Goal: Information Seeking & Learning: Learn about a topic

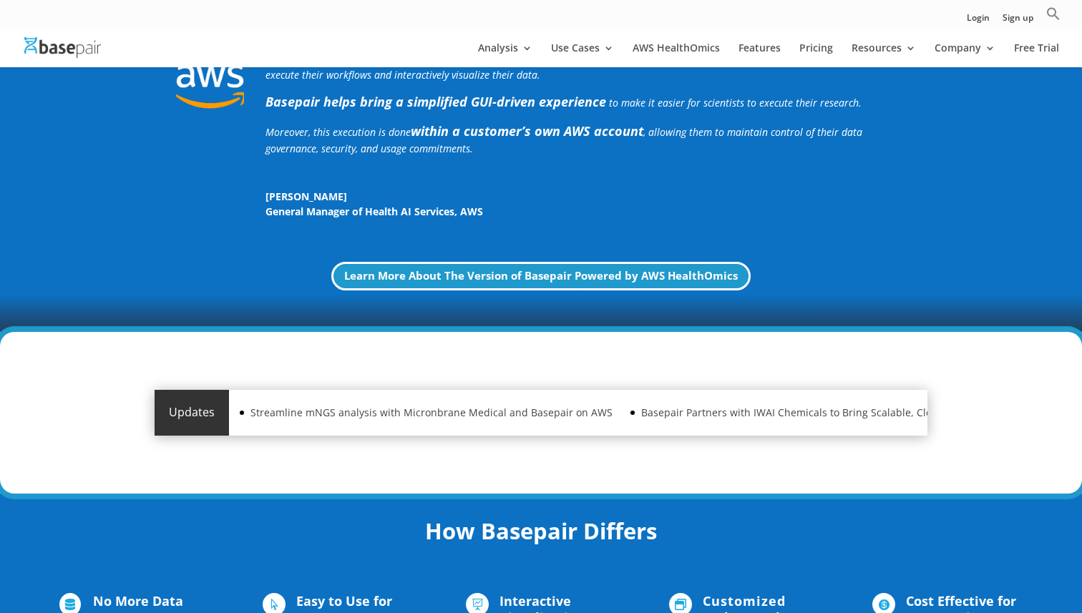
scroll to position [586, 0]
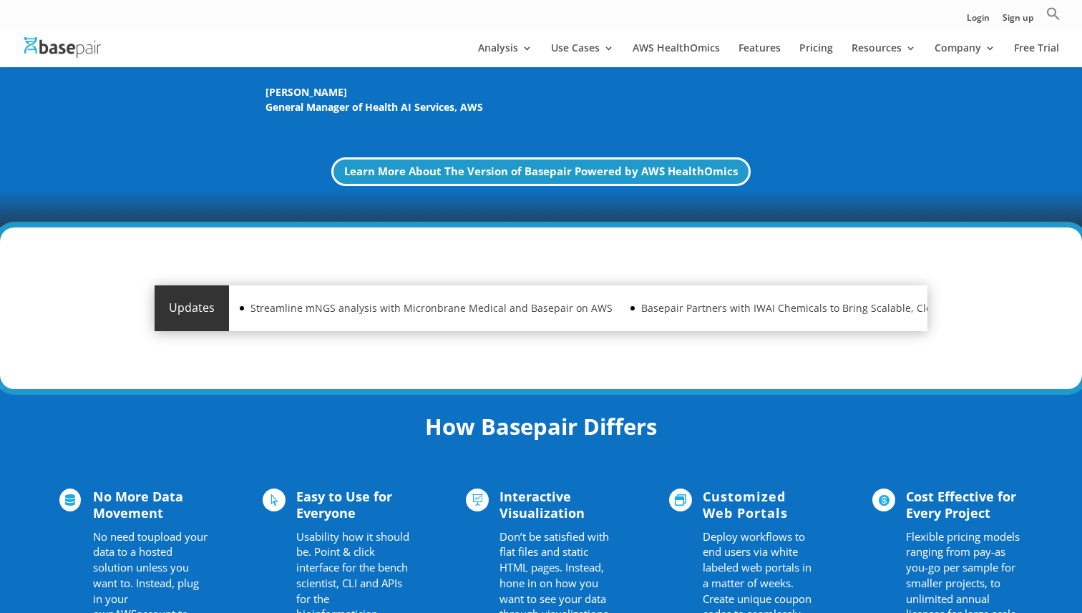
click at [190, 305] on div "Updates" at bounding box center [192, 308] width 74 height 46
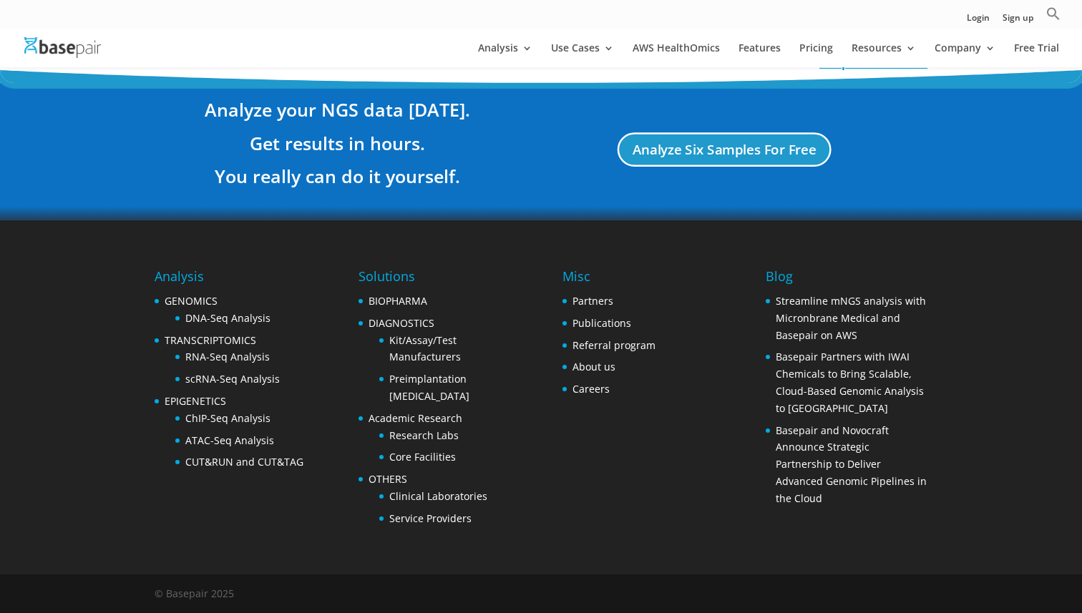
scroll to position [2703, 0]
click at [210, 304] on link "GENOMICS" at bounding box center [191, 301] width 53 height 14
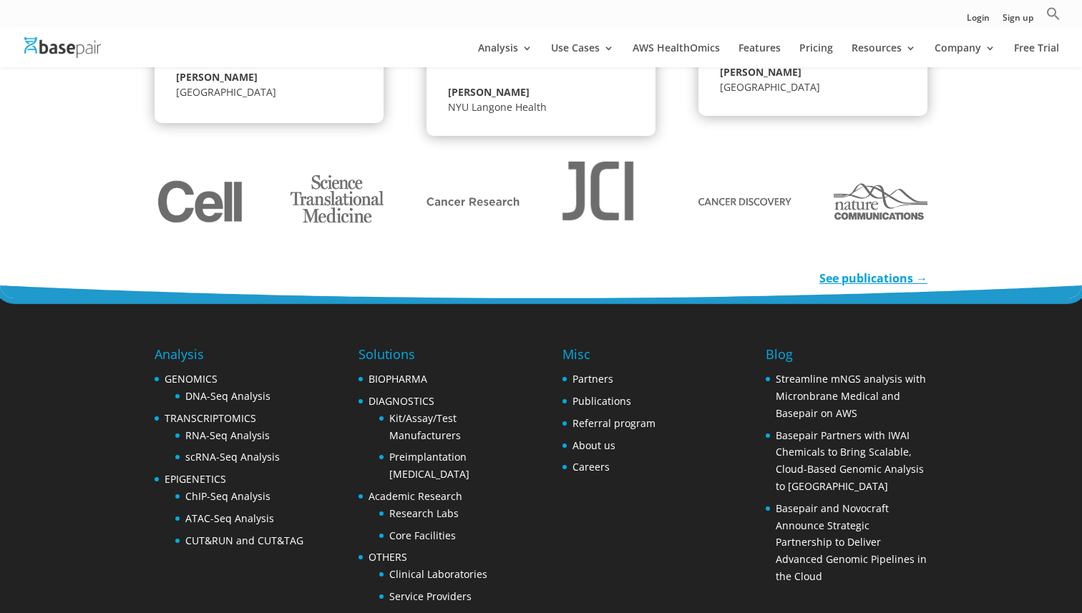
scroll to position [2208, 0]
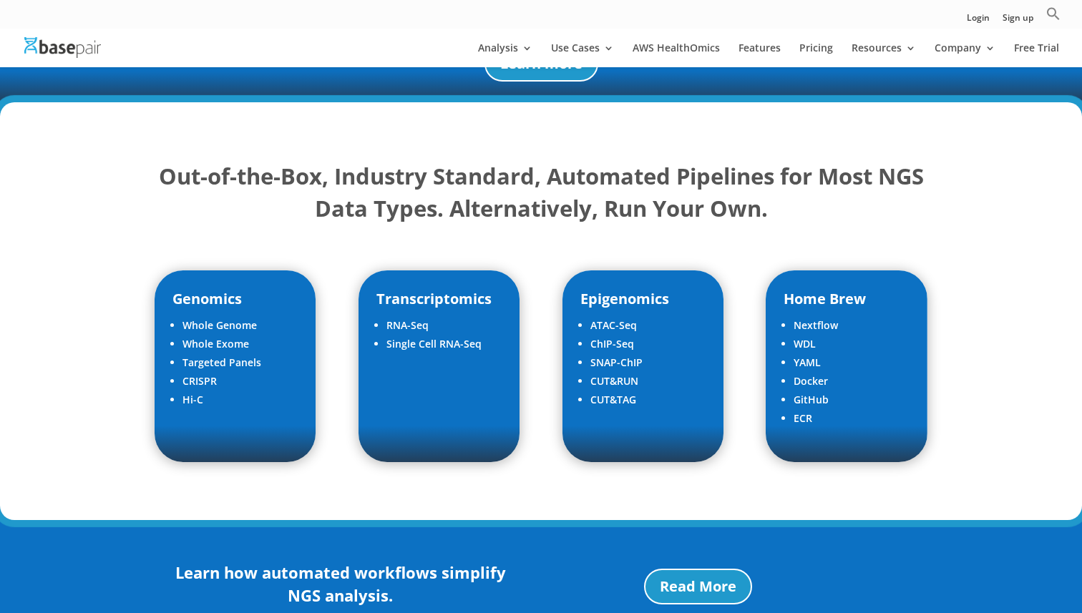
scroll to position [1872, 0]
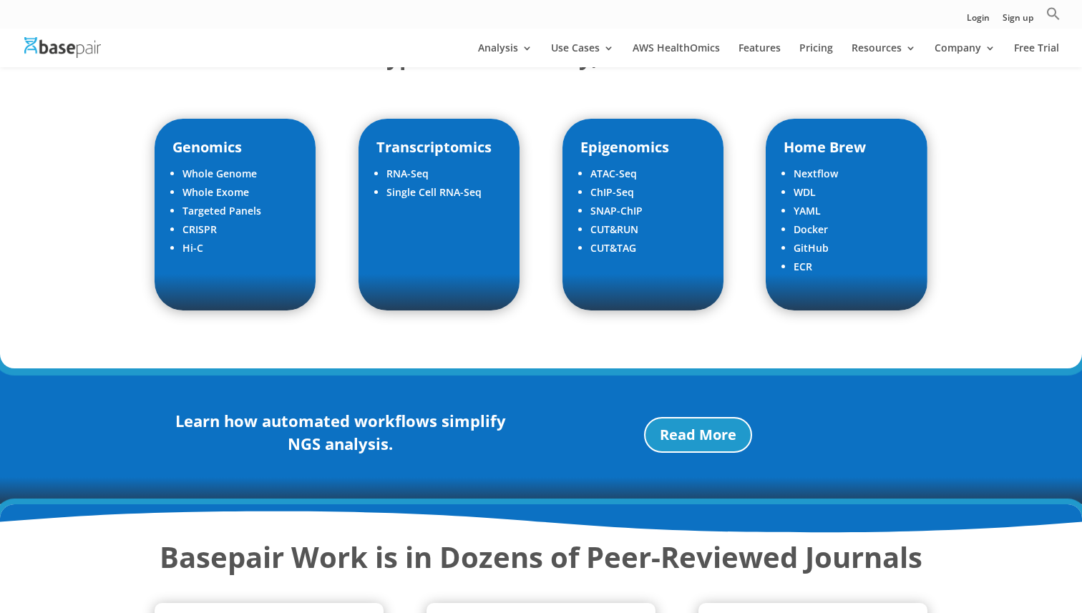
click at [594, 39] on div at bounding box center [562, 48] width 1082 height 39
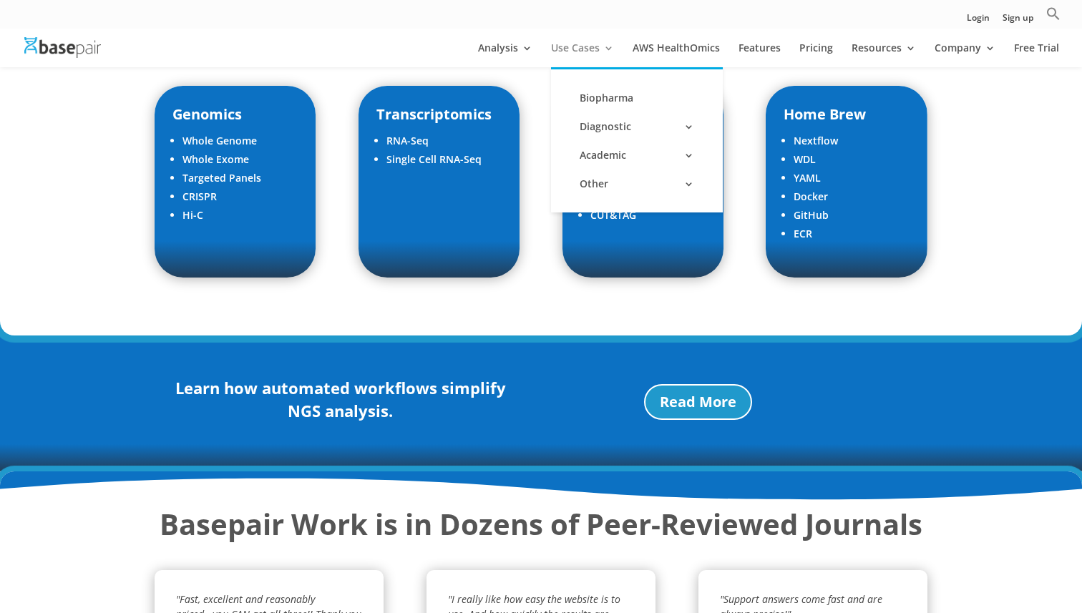
click at [592, 46] on link "Use Cases" at bounding box center [582, 55] width 63 height 24
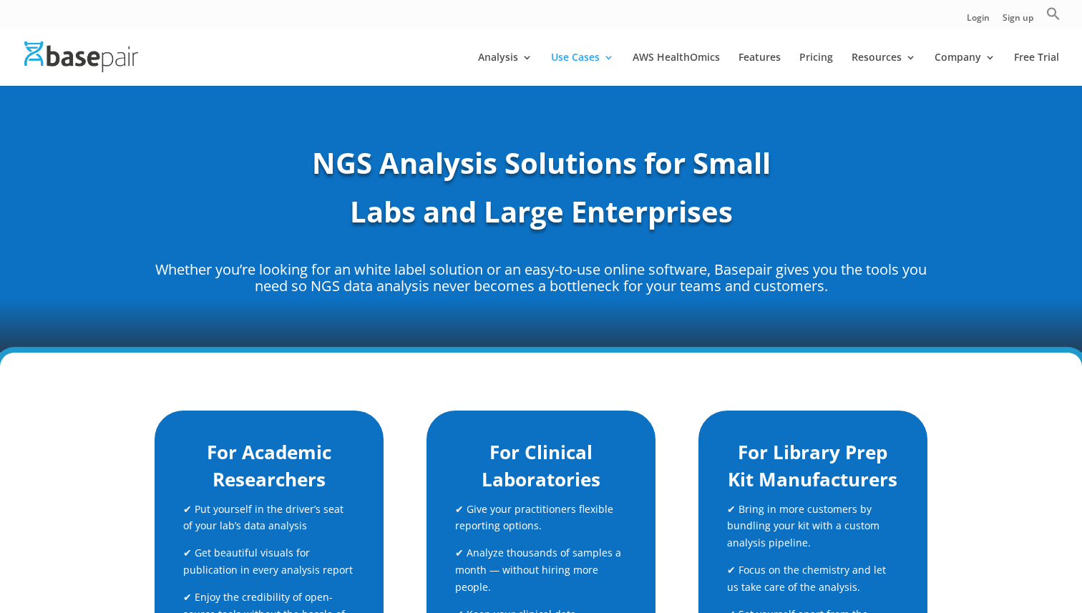
click at [613, 50] on div at bounding box center [562, 57] width 1082 height 57
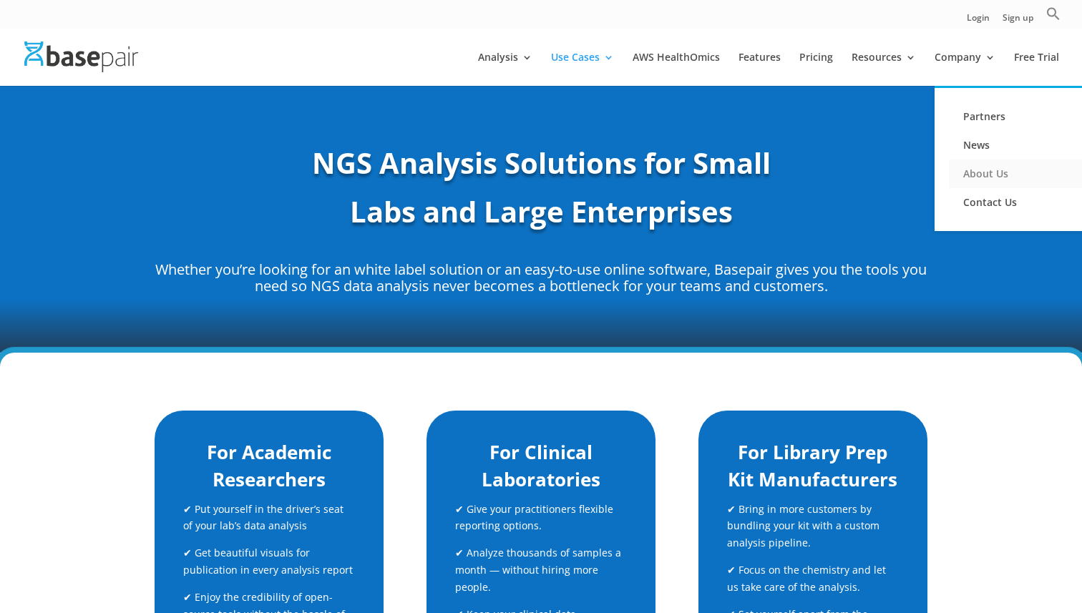
click at [979, 180] on link "About Us" at bounding box center [1020, 174] width 143 height 29
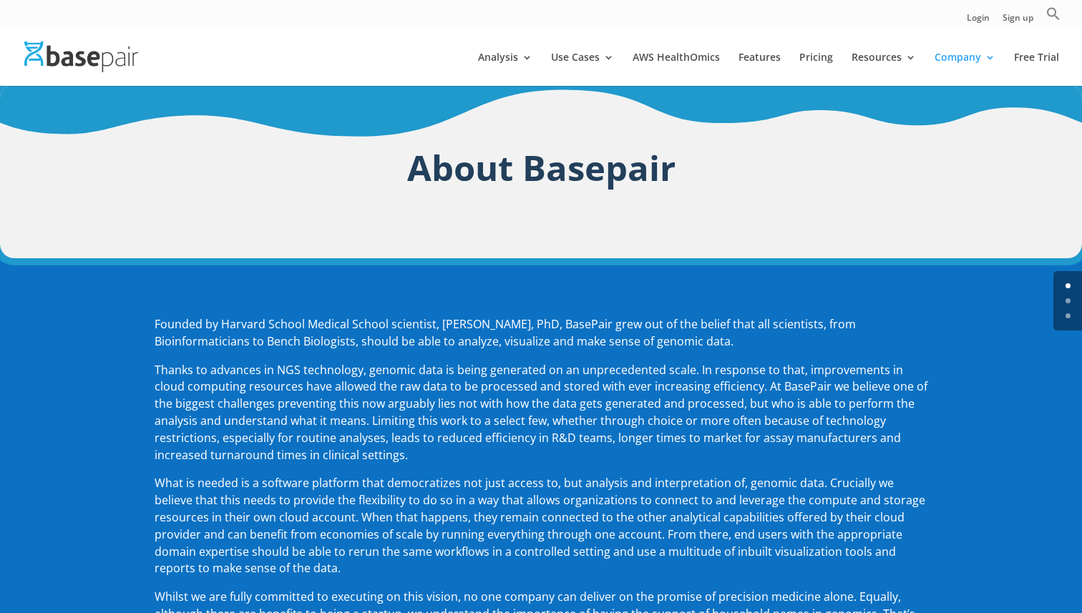
click at [108, 39] on div at bounding box center [562, 57] width 1082 height 57
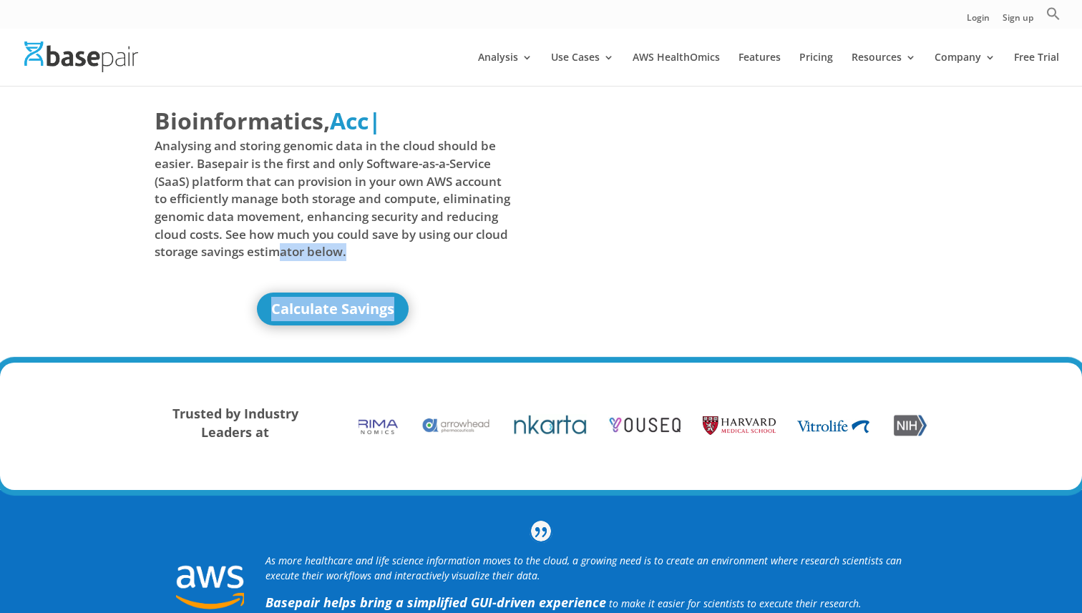
drag, startPoint x: 313, startPoint y: 257, endPoint x: 314, endPoint y: 347, distance: 90.1
click at [314, 347] on div "Bioinformatics, Delivered Made Simple Accelerated Federated Acc | Analysing and…" at bounding box center [541, 218] width 773 height 266
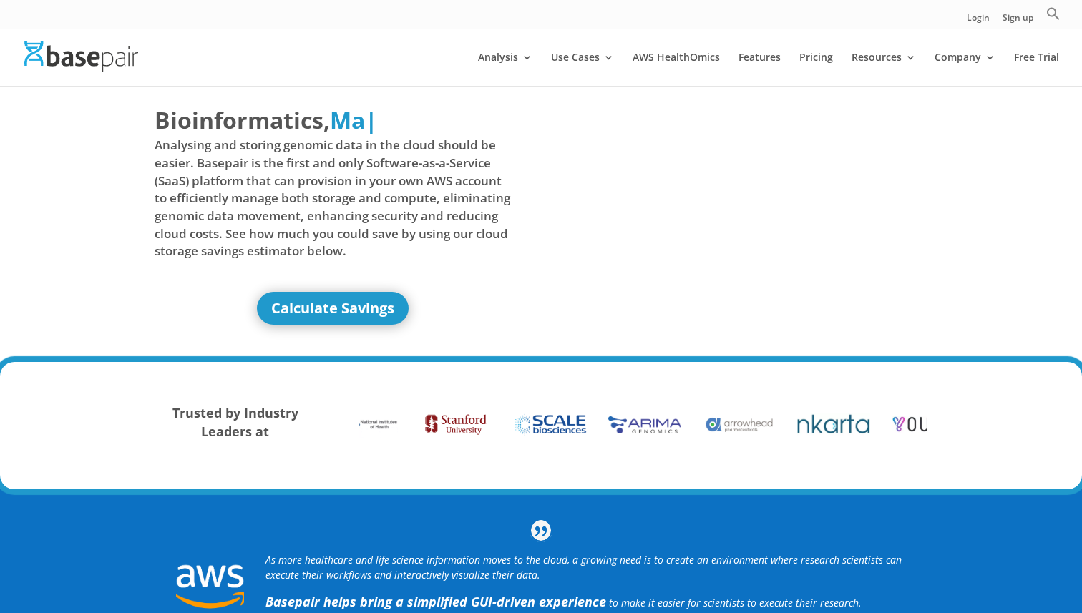
click at [442, 291] on div "Bioinformatics, Delivered Made Simple Accelerated Federated Ma | Analysing and …" at bounding box center [333, 214] width 356 height 221
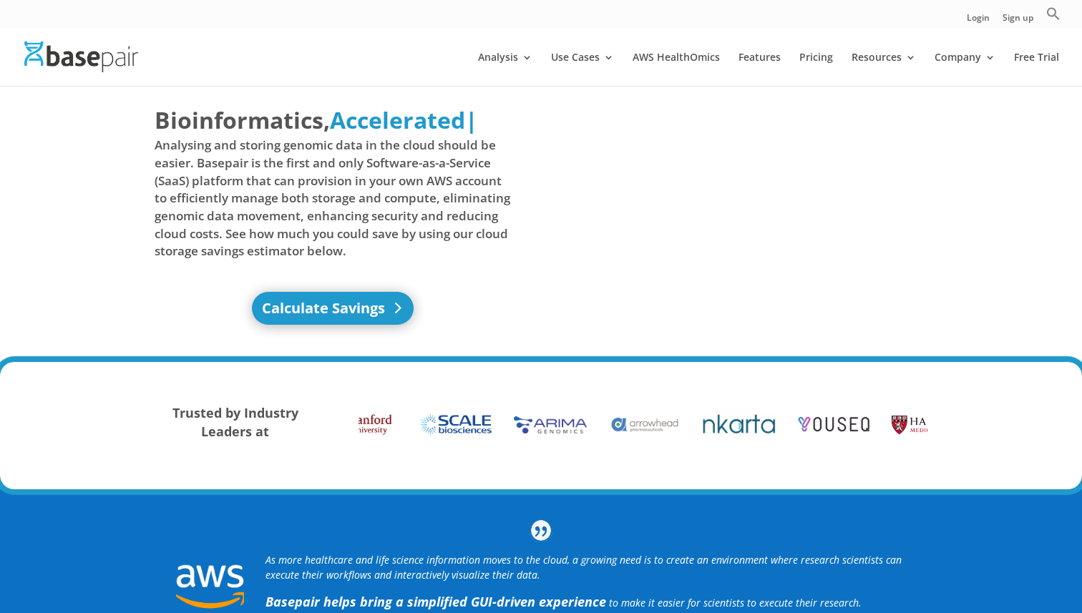
click at [368, 306] on link "Calculate Savings" at bounding box center [333, 308] width 162 height 33
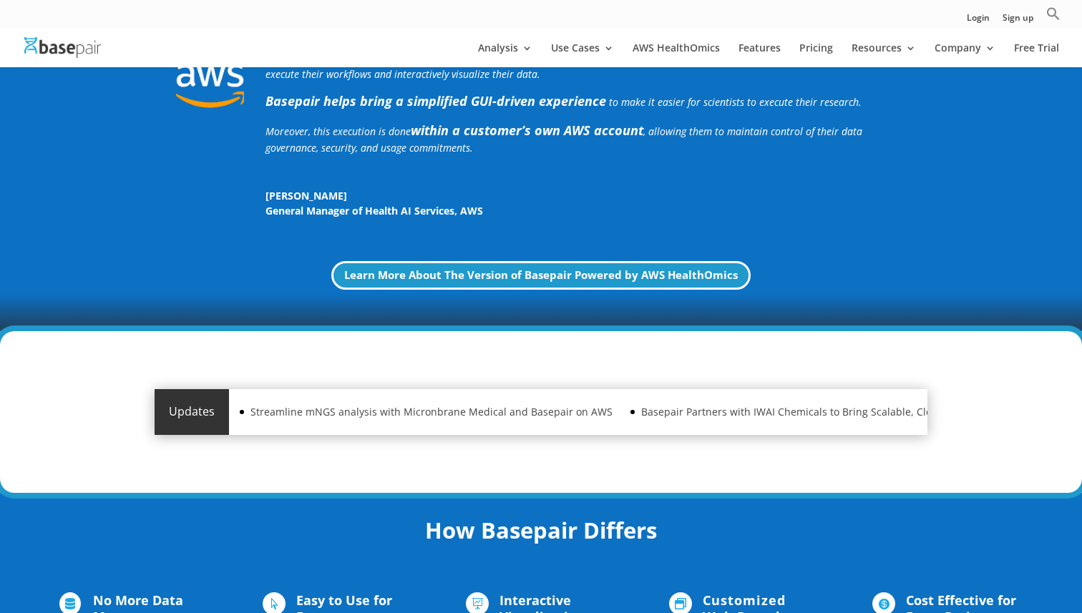
scroll to position [846, 0]
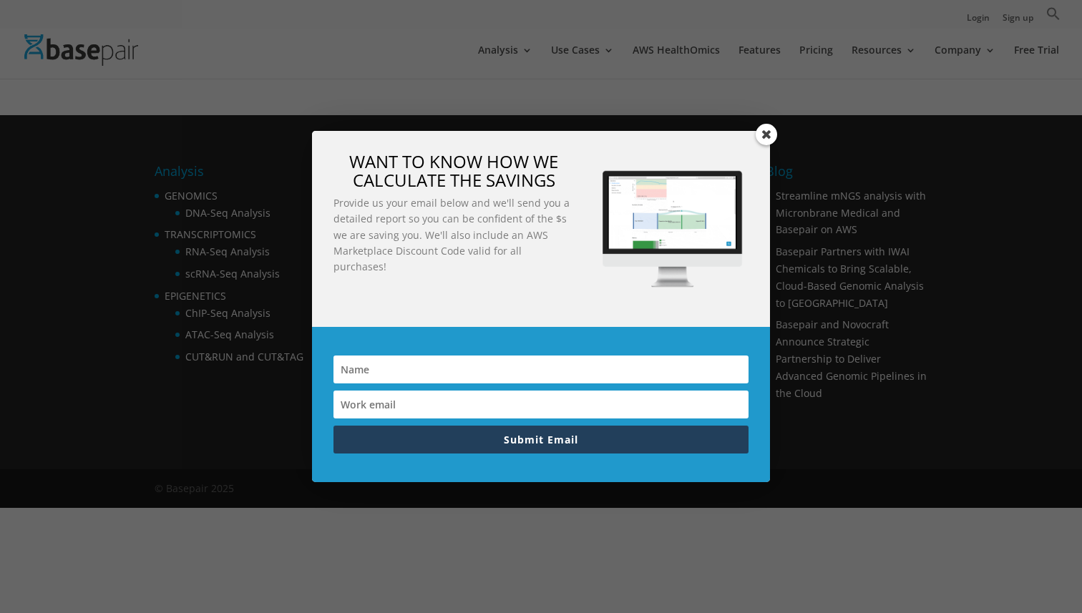
click at [760, 134] on span at bounding box center [765, 134] width 21 height 21
